Goal: Information Seeking & Learning: Learn about a topic

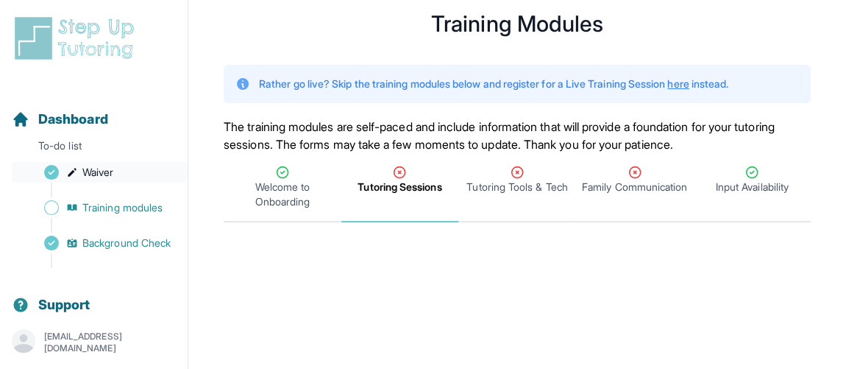
scroll to position [148, 0]
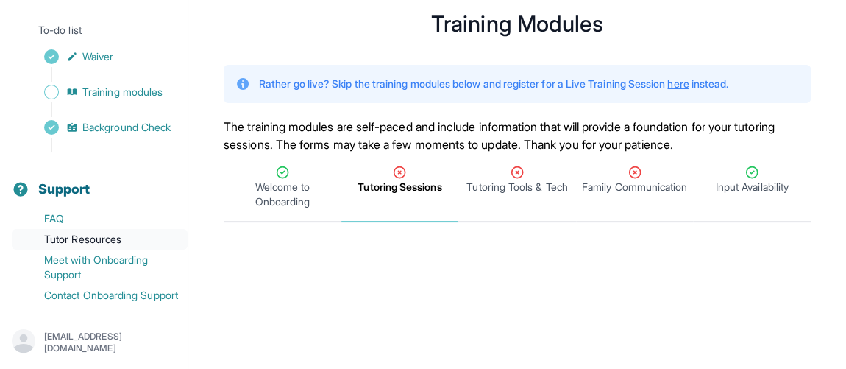
click at [139, 229] on link "Tutor Resources" at bounding box center [100, 239] width 176 height 21
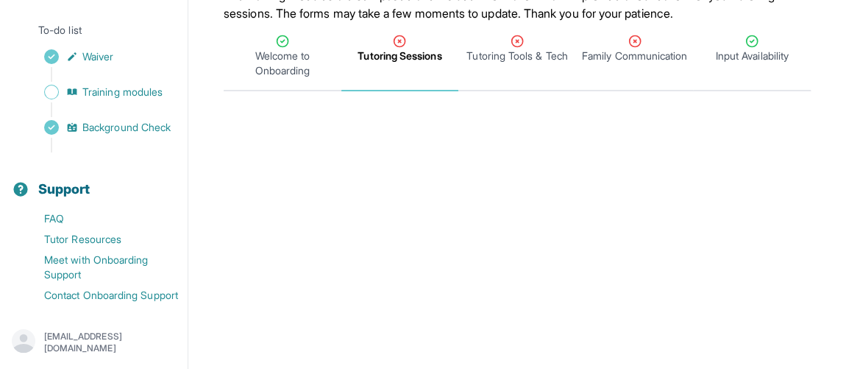
scroll to position [209, 0]
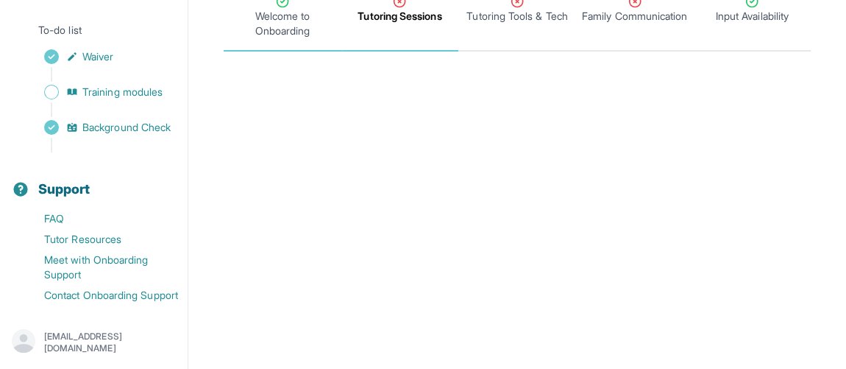
click at [279, 30] on span "Welcome to Onboarding" at bounding box center [283, 23] width 112 height 29
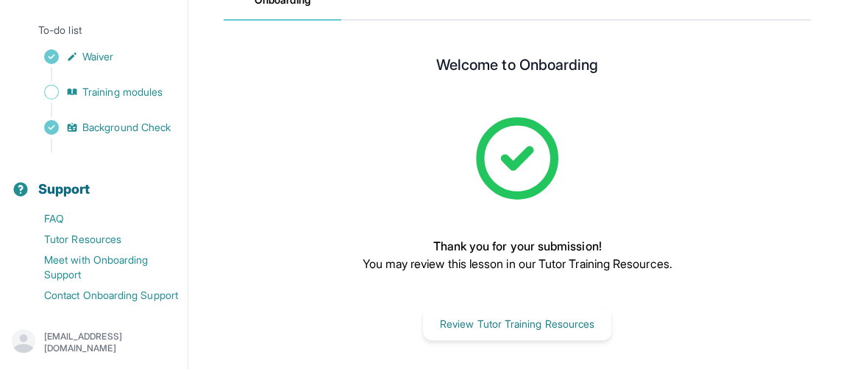
scroll to position [246, 0]
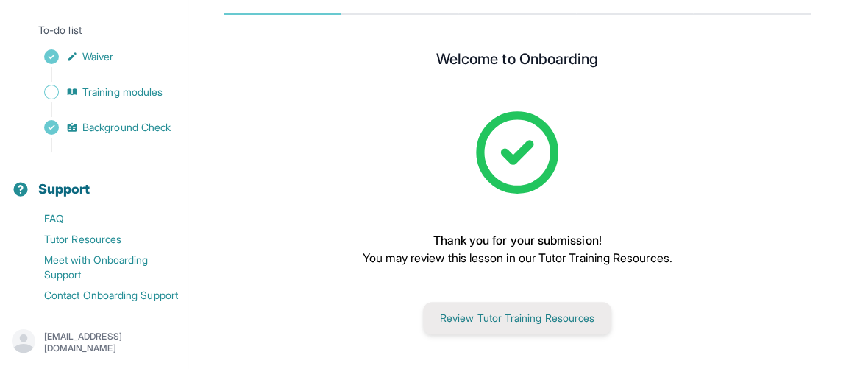
click at [511, 311] on button "Review Tutor Training Resources" at bounding box center [517, 318] width 188 height 32
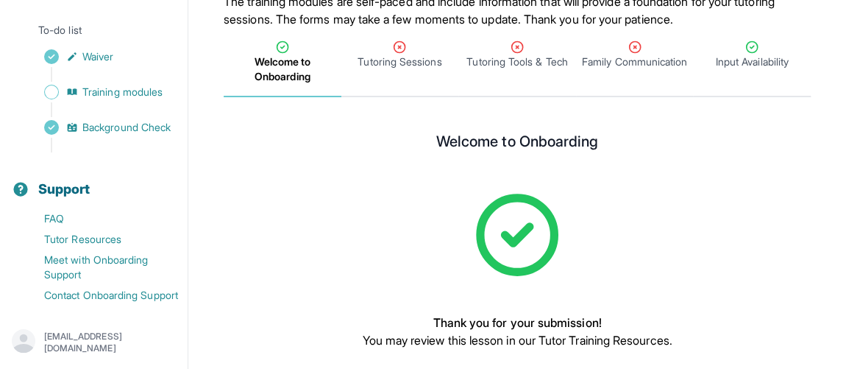
scroll to position [100, 0]
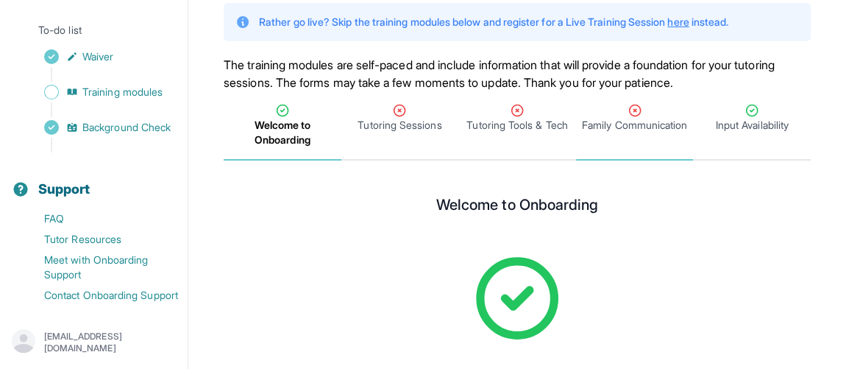
click at [607, 132] on span "Family Communication" at bounding box center [634, 125] width 105 height 15
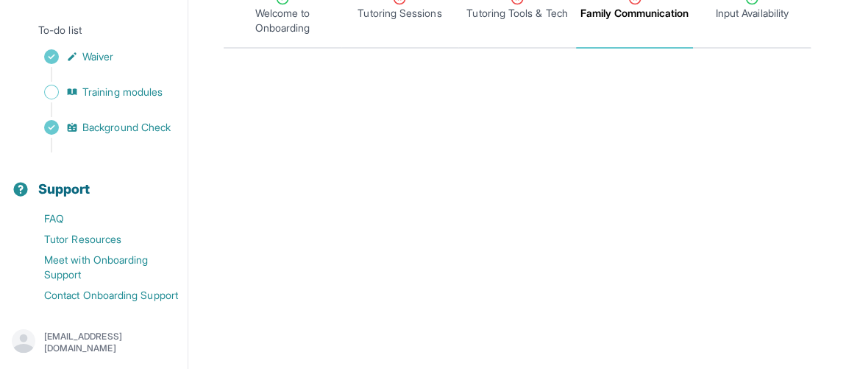
scroll to position [71, 0]
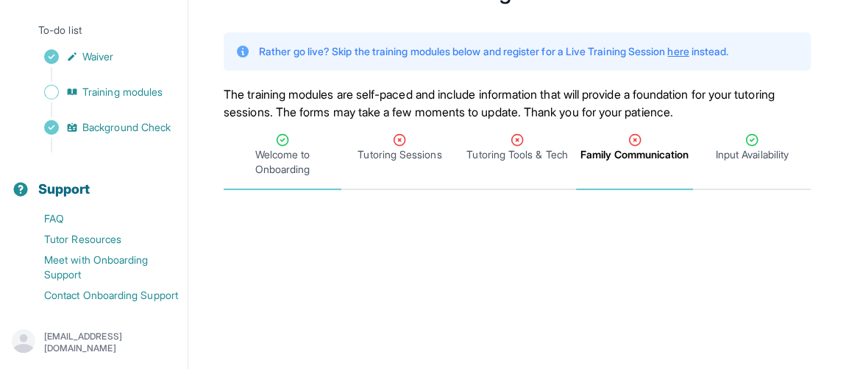
click at [291, 153] on span "Welcome to Onboarding" at bounding box center [283, 161] width 112 height 29
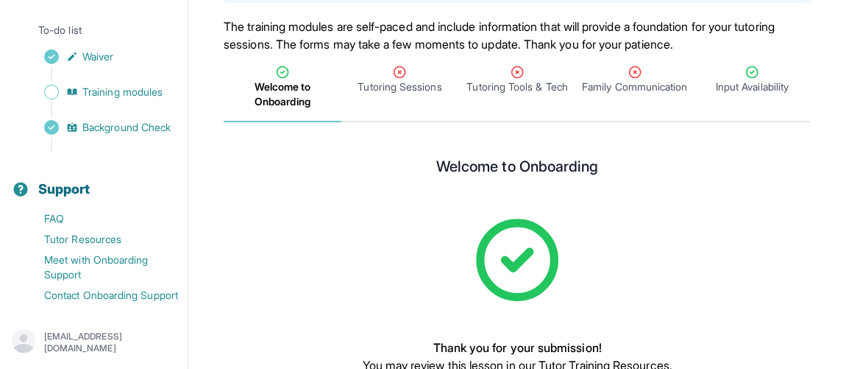
scroll to position [246, 0]
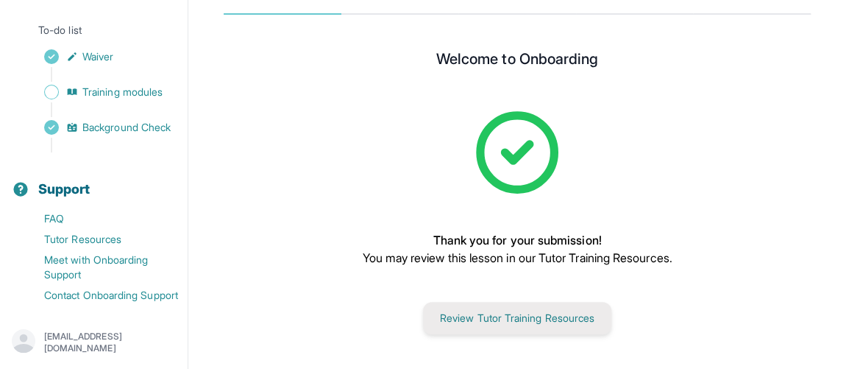
click at [487, 324] on button "Review Tutor Training Resources" at bounding box center [517, 318] width 188 height 32
